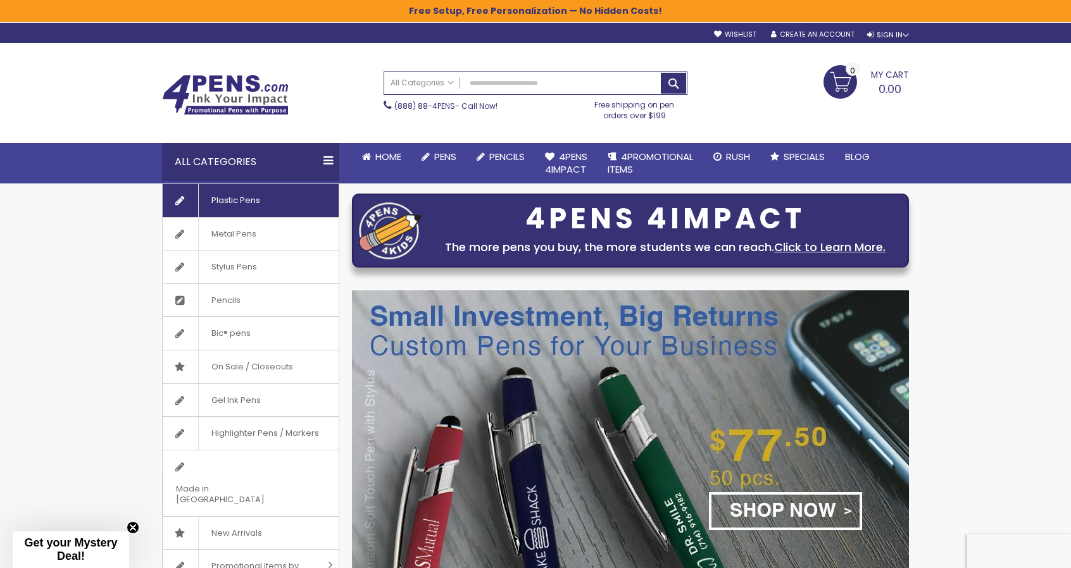
click at [220, 201] on span "Plastic Pens" at bounding box center [235, 200] width 75 height 33
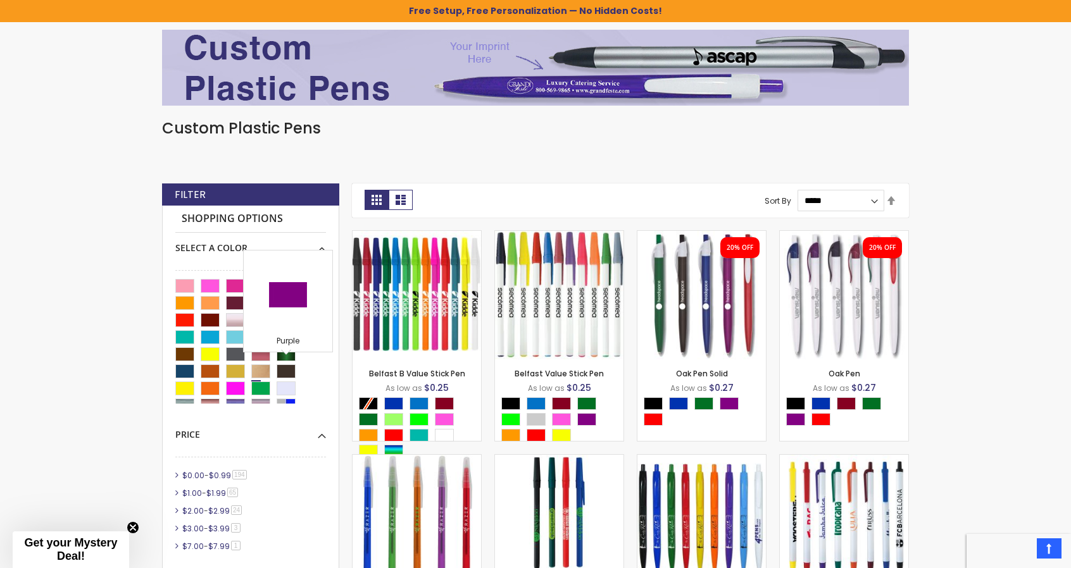
scroll to position [84, 0]
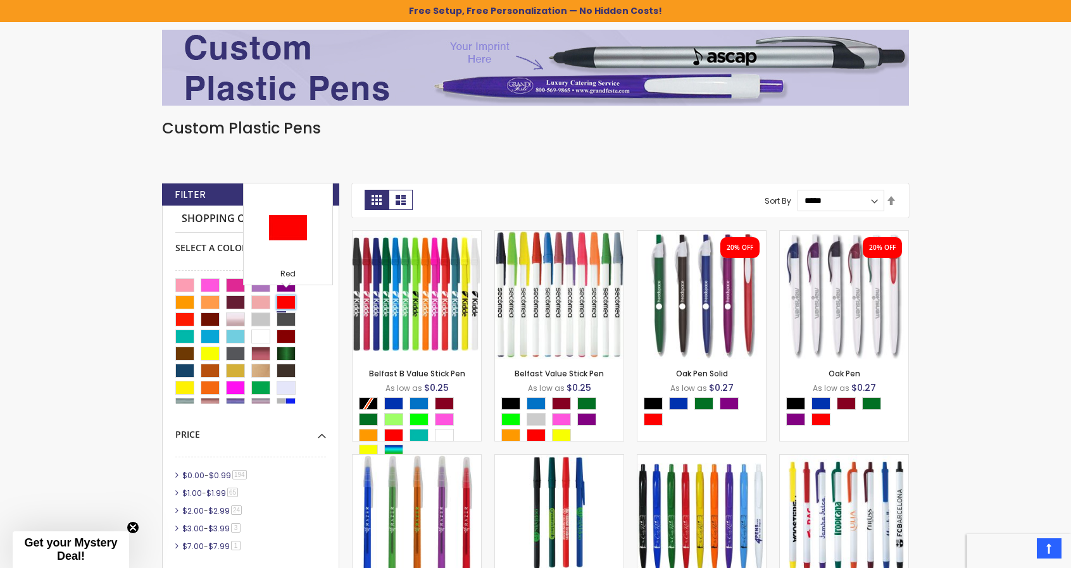
click at [289, 300] on div "Red" at bounding box center [286, 303] width 19 height 14
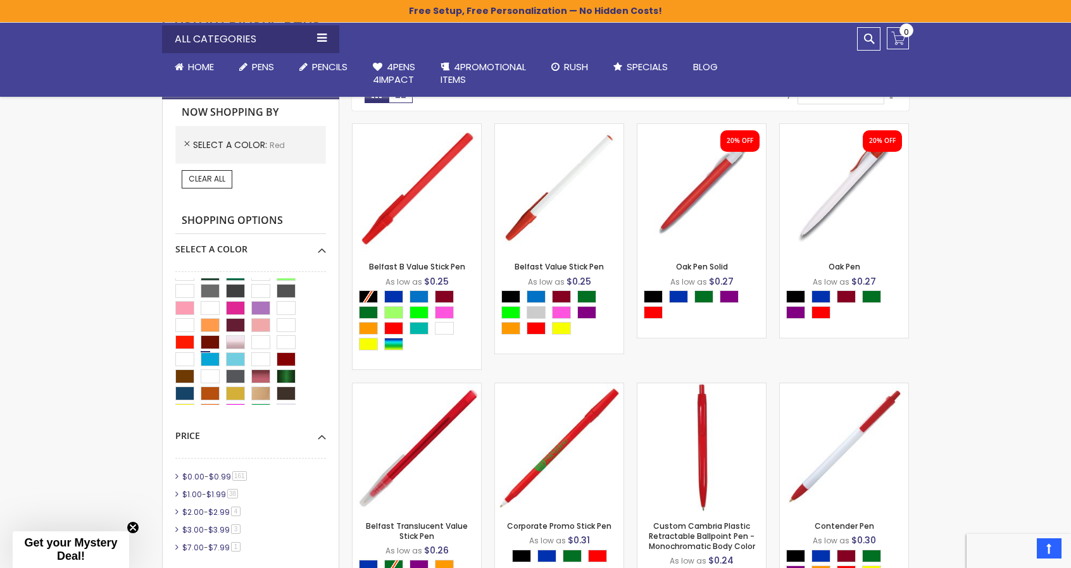
scroll to position [63, 0]
click at [180, 339] on div "Bright Red" at bounding box center [184, 342] width 19 height 14
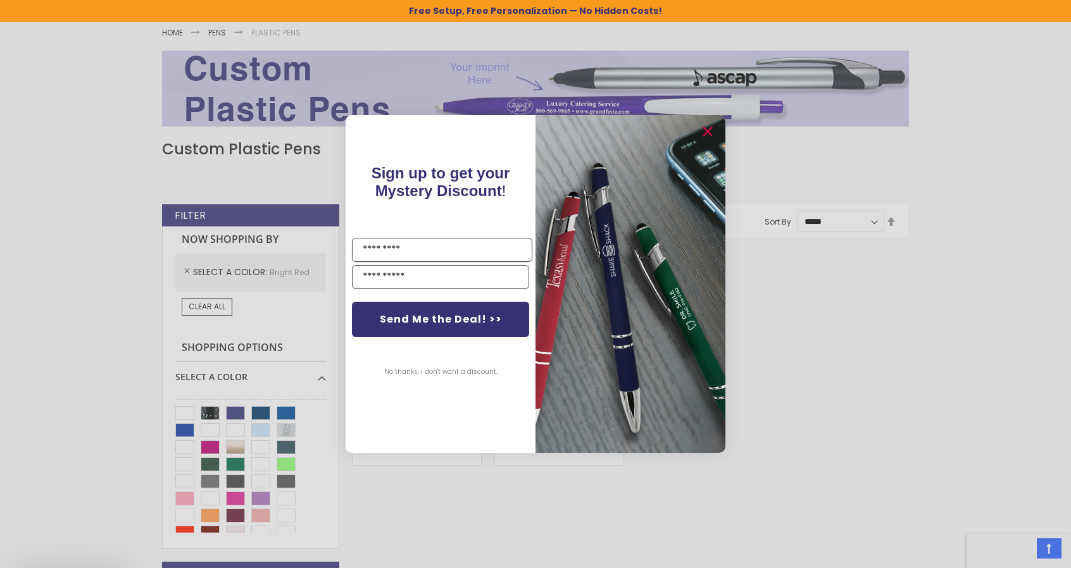
scroll to position [168, 0]
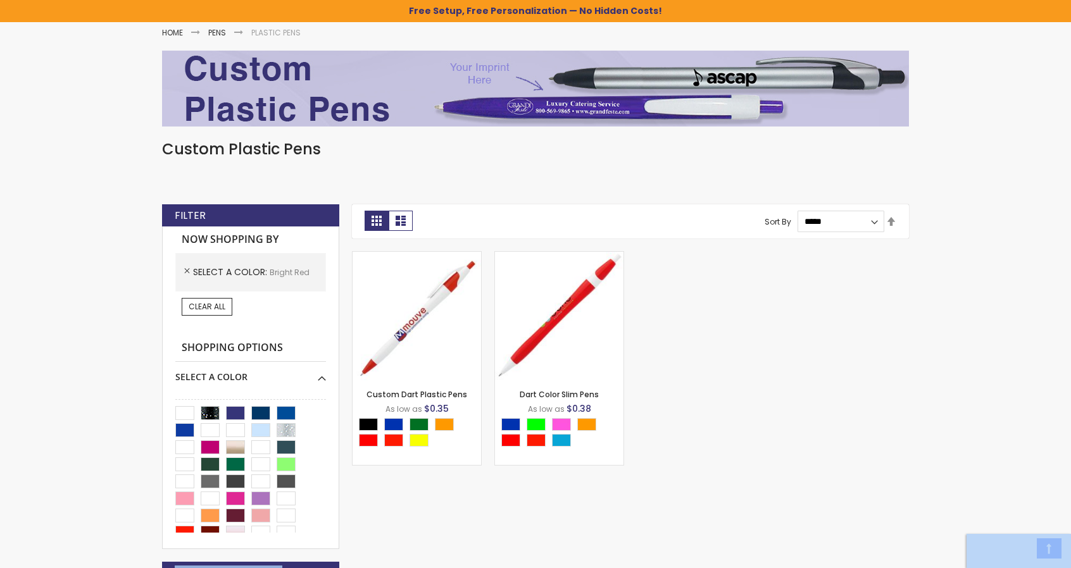
drag, startPoint x: 323, startPoint y: 432, endPoint x: 324, endPoint y: 449, distance: 17.1
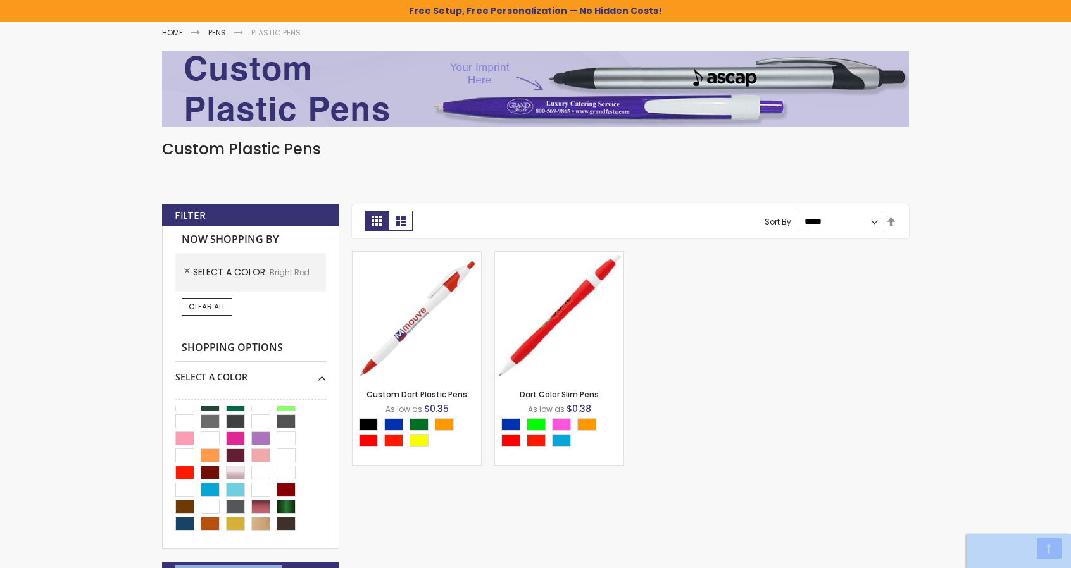
scroll to position [65, 0]
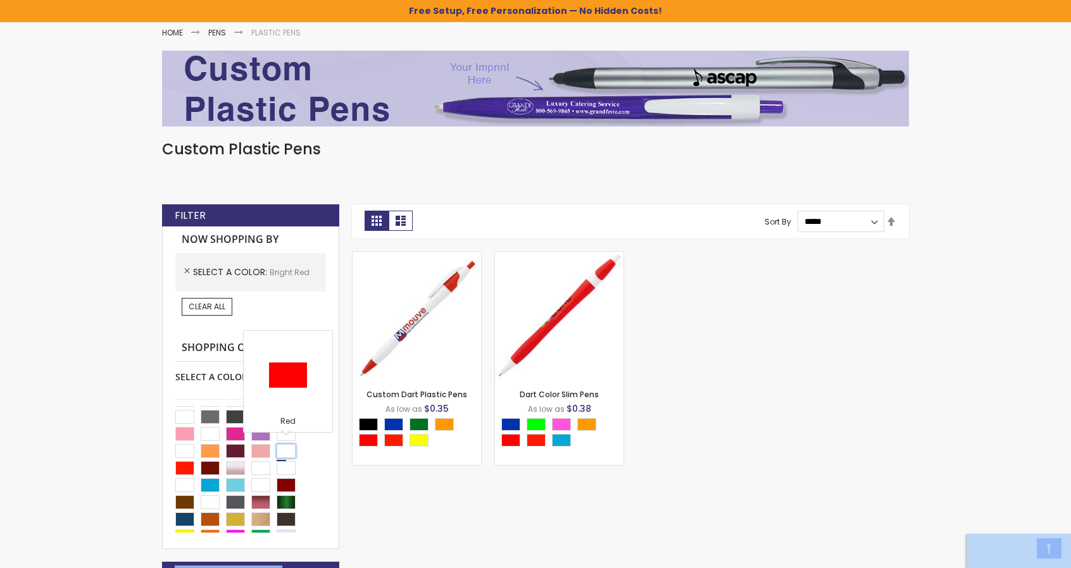
click at [284, 446] on div "Red" at bounding box center [286, 451] width 19 height 14
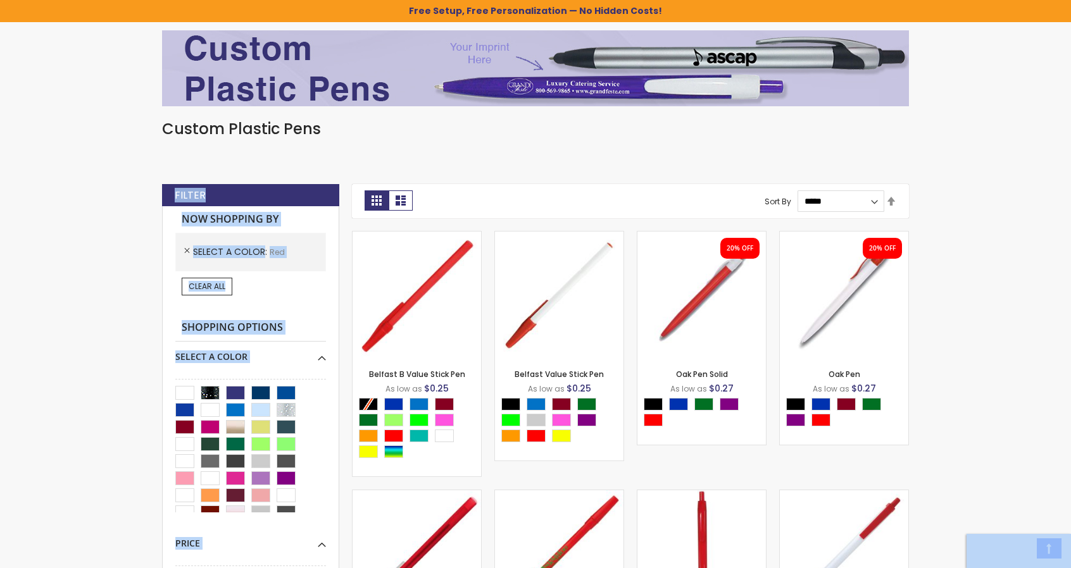
scroll to position [189, 0]
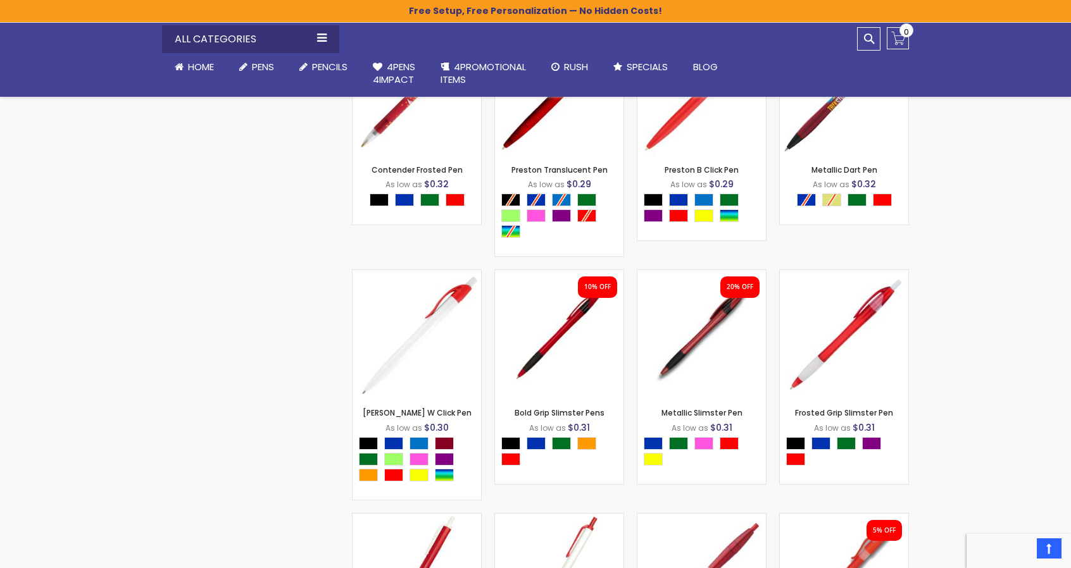
scroll to position [885, 0]
